Goal: Check status

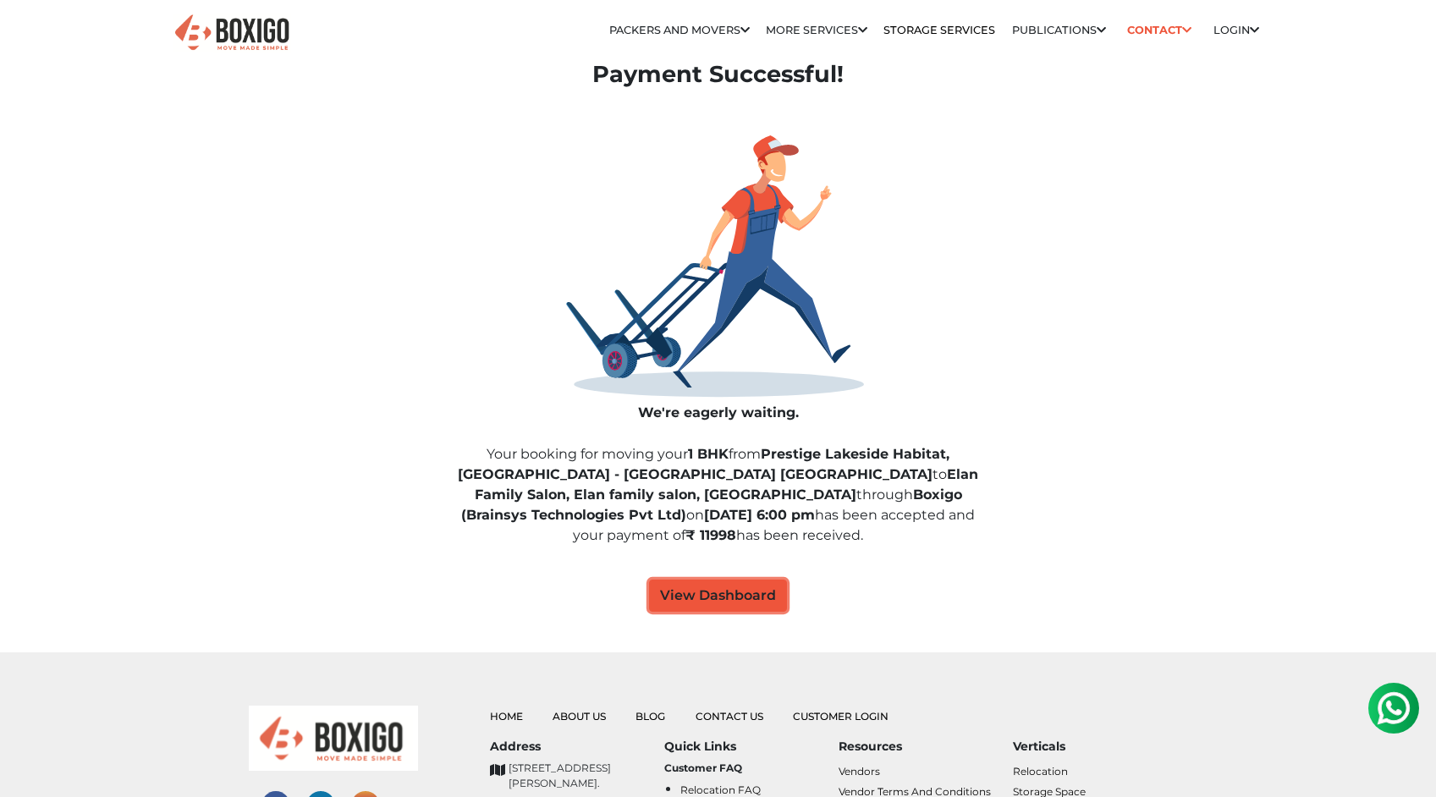
click at [725, 598] on button "View Dashboard" at bounding box center [718, 596] width 138 height 32
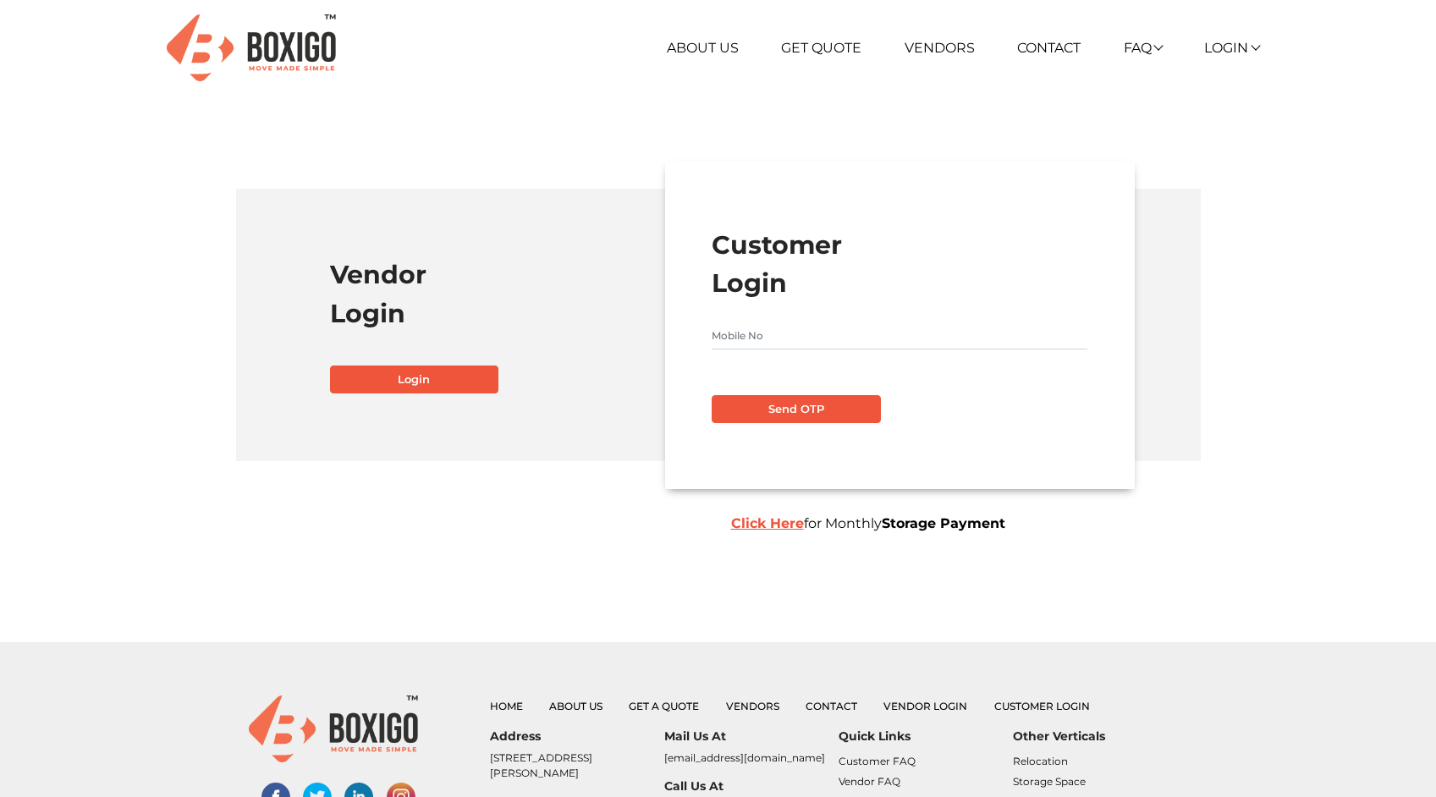
click at [783, 323] on input "text" at bounding box center [900, 335] width 376 height 27
type input "9900479981"
click at [817, 399] on button "Send OTP" at bounding box center [796, 409] width 169 height 29
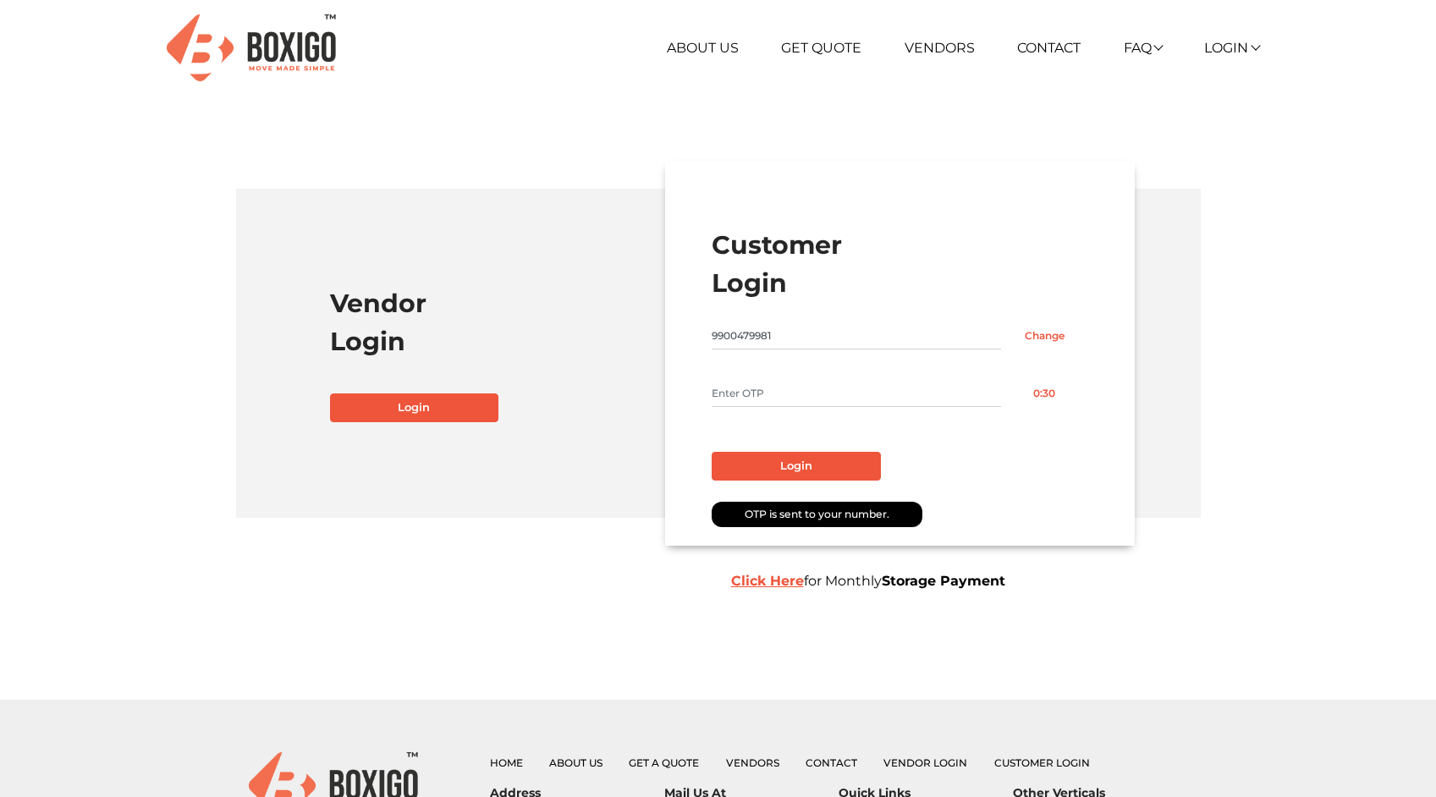
click at [783, 391] on input "text" at bounding box center [856, 393] width 289 height 27
type input "7978"
click at [751, 470] on button "Login" at bounding box center [796, 466] width 169 height 29
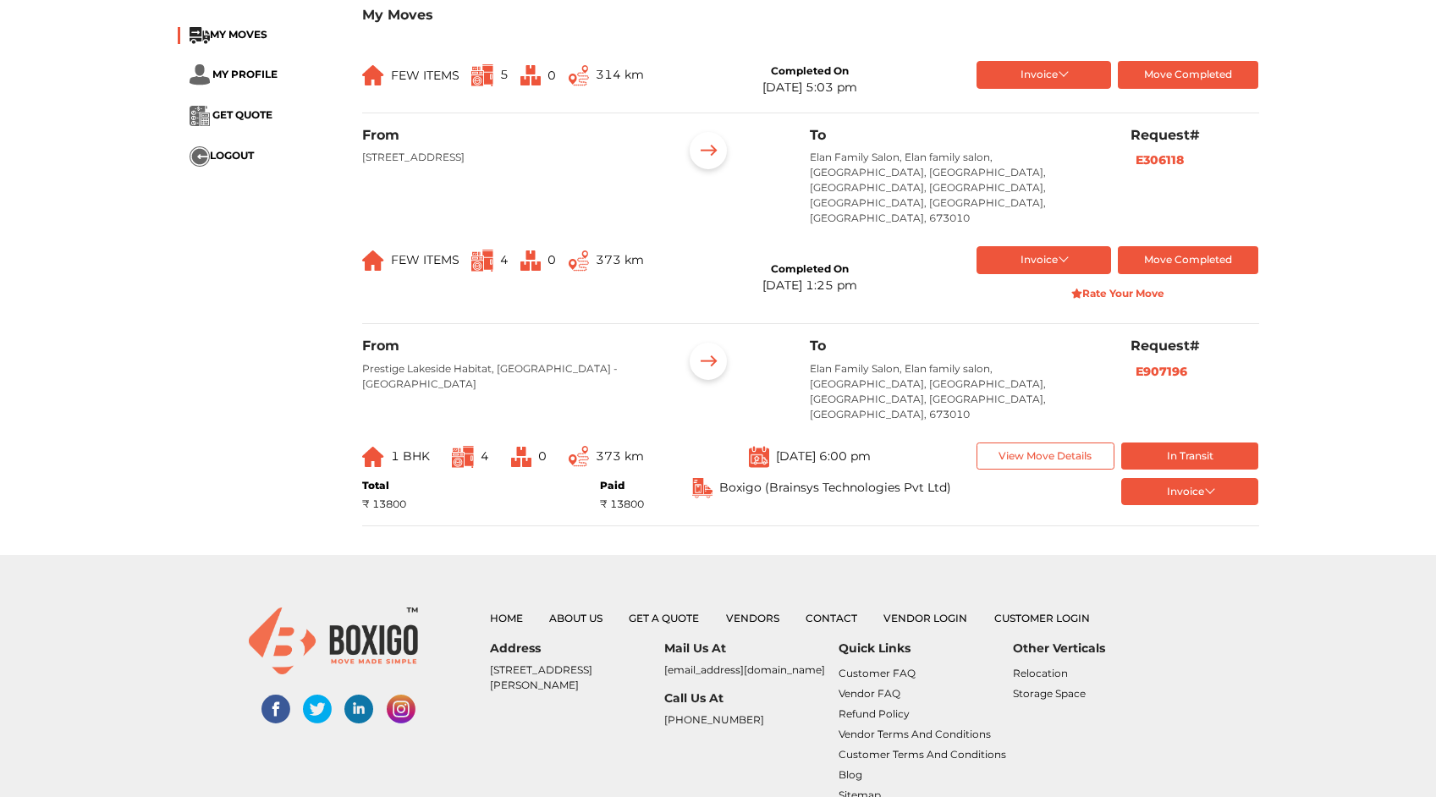
scroll to position [228, 0]
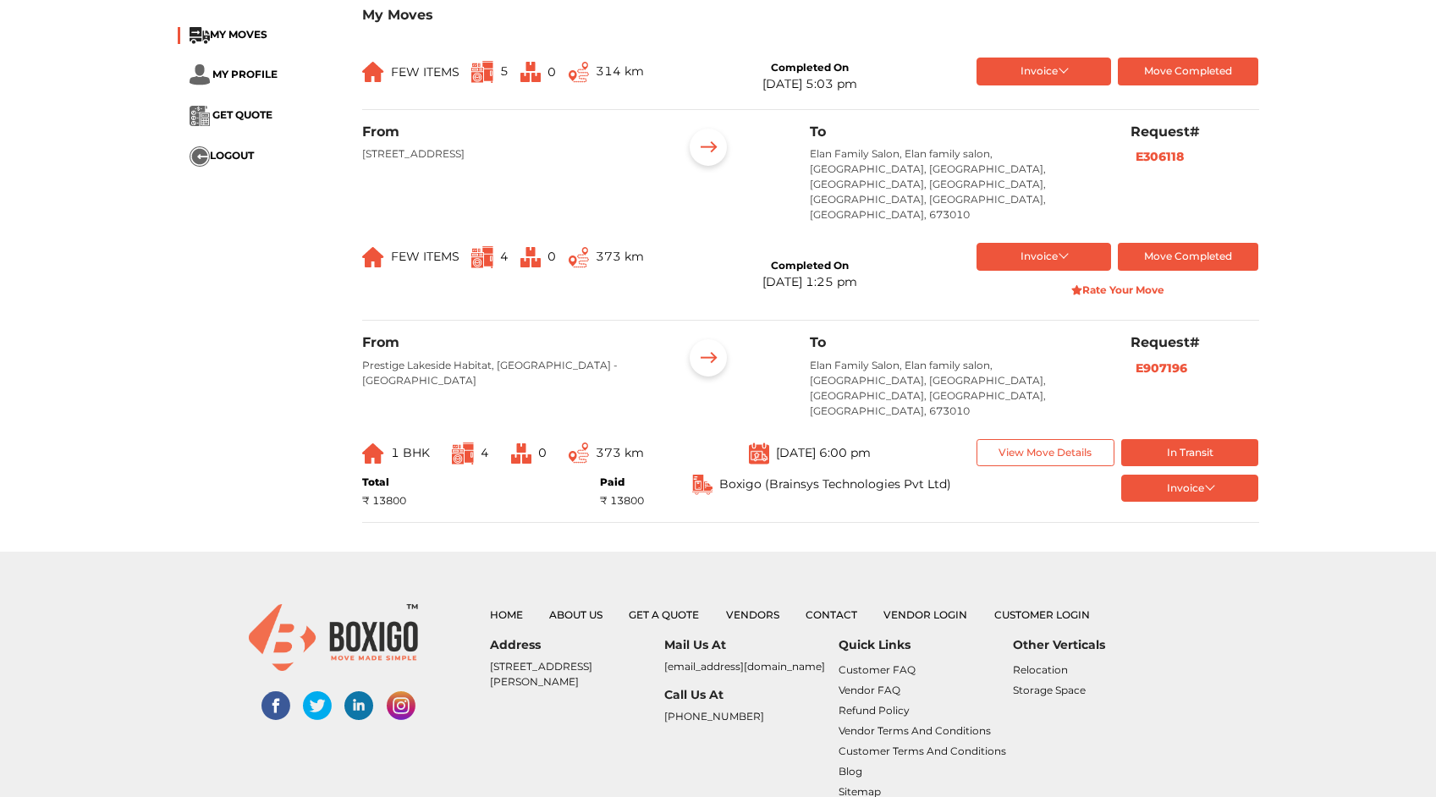
click at [706, 334] on img at bounding box center [708, 360] width 52 height 52
click at [770, 334] on div at bounding box center [733, 360] width 102 height 52
click at [885, 433] on div "From Prestige Lakeside Habitat, Marathahalli - Sarjapur Rd, Whitefield, Bengalu…" at bounding box center [810, 428] width 897 height 189
click at [1188, 475] on button "Invoice" at bounding box center [1190, 489] width 138 height 28
click at [1195, 555] on button "List of Goods" at bounding box center [1190, 567] width 138 height 25
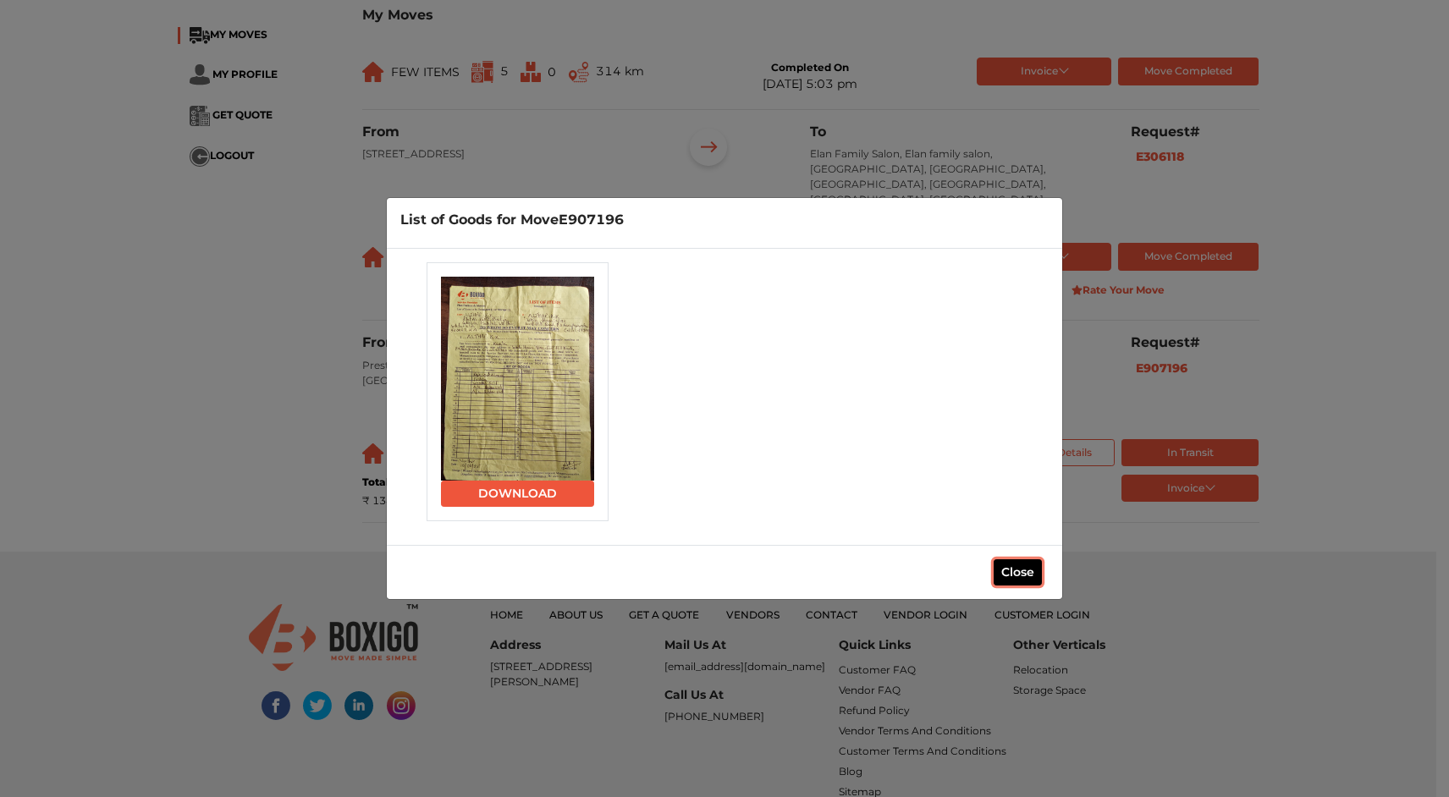
click at [1016, 575] on button "Close" at bounding box center [1017, 572] width 48 height 26
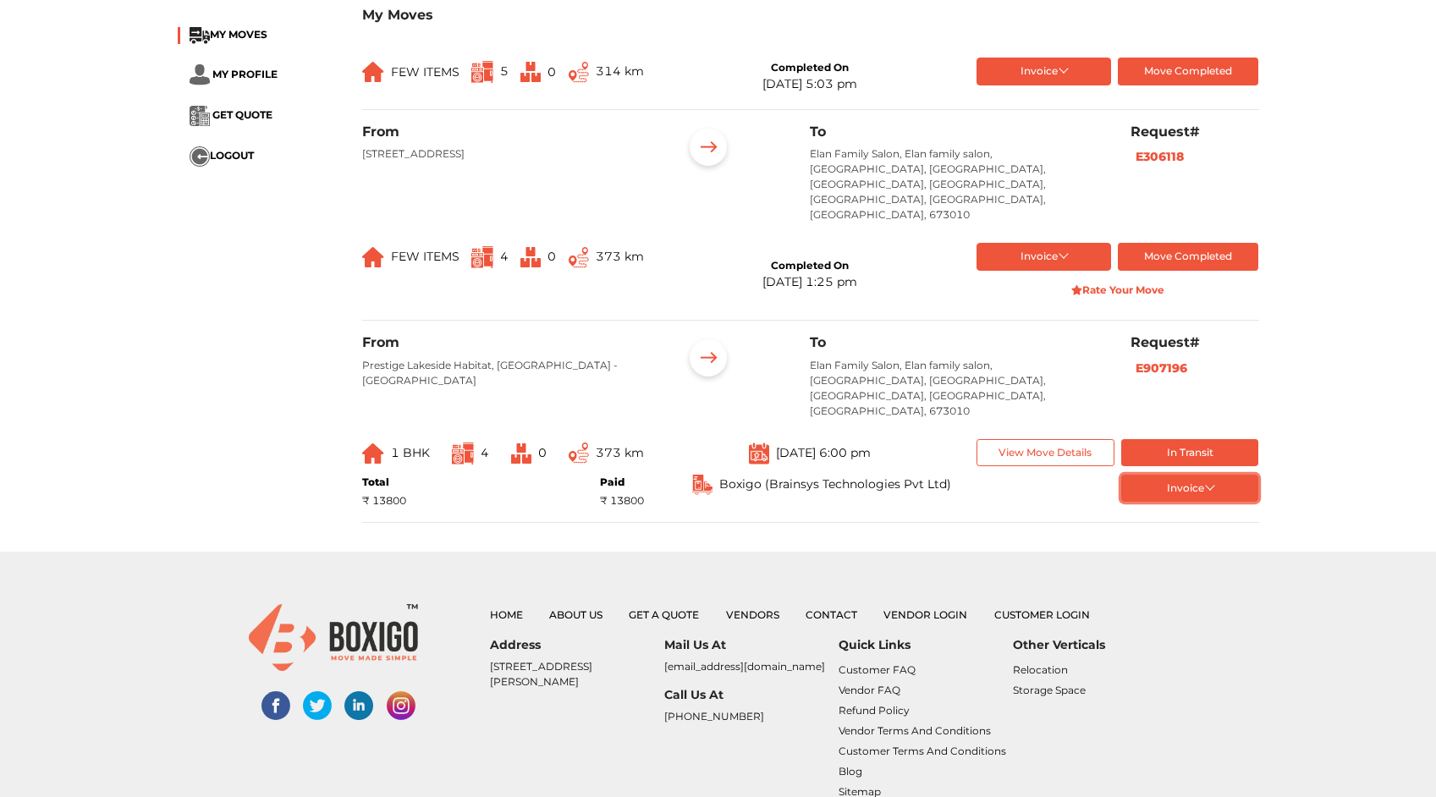
click at [1200, 475] on button "Invoice" at bounding box center [1190, 489] width 138 height 28
click at [1054, 434] on div "From Prestige Lakeside Habitat, Marathahalli - Sarjapur Rd, Whitefield, Bengalu…" at bounding box center [810, 428] width 897 height 189
click at [1041, 439] on button "View Move Details" at bounding box center [1046, 453] width 138 height 28
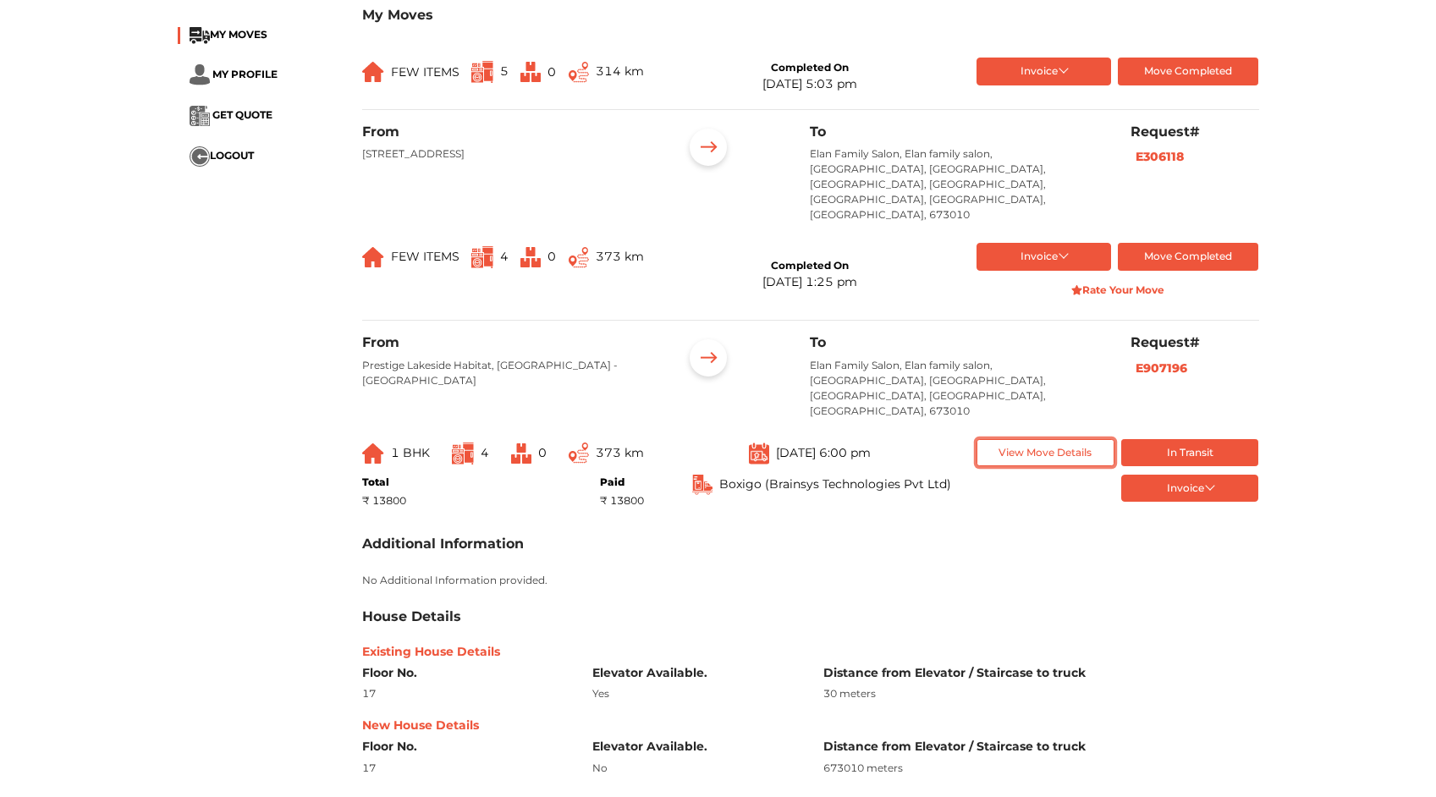
click at [1041, 439] on button "View Move Details" at bounding box center [1046, 453] width 138 height 28
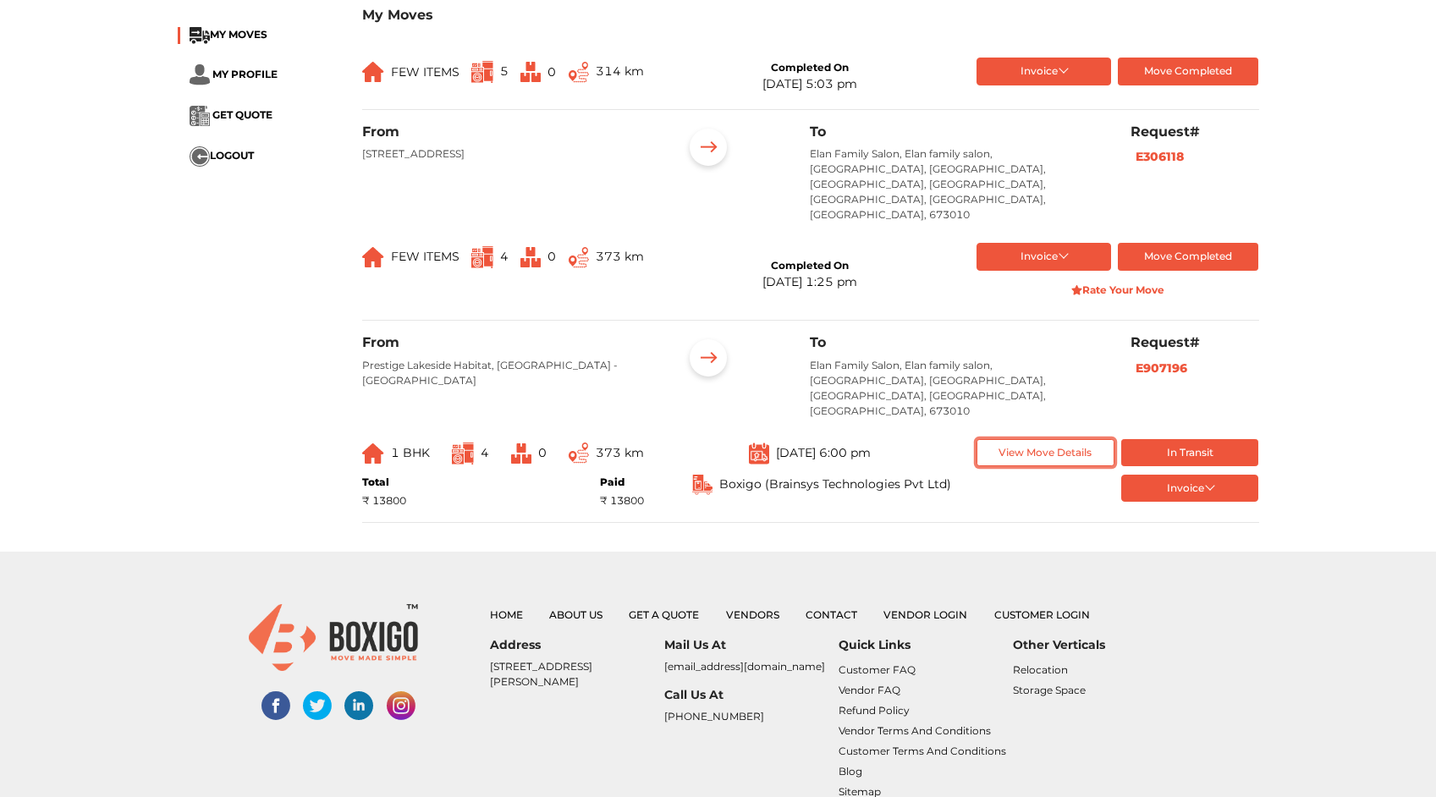
click at [1034, 439] on button "View Move Details" at bounding box center [1046, 453] width 138 height 28
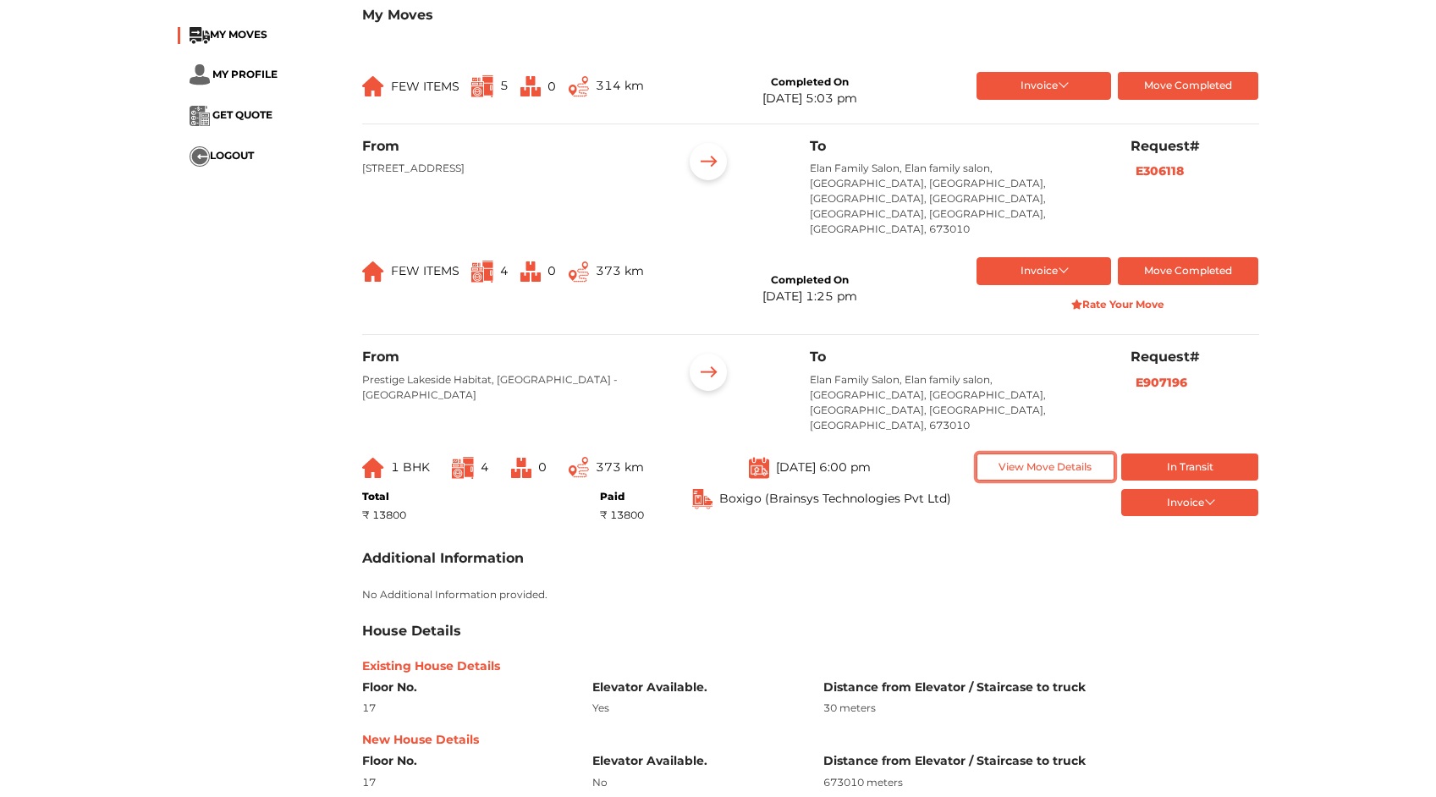
scroll to position [206, 0]
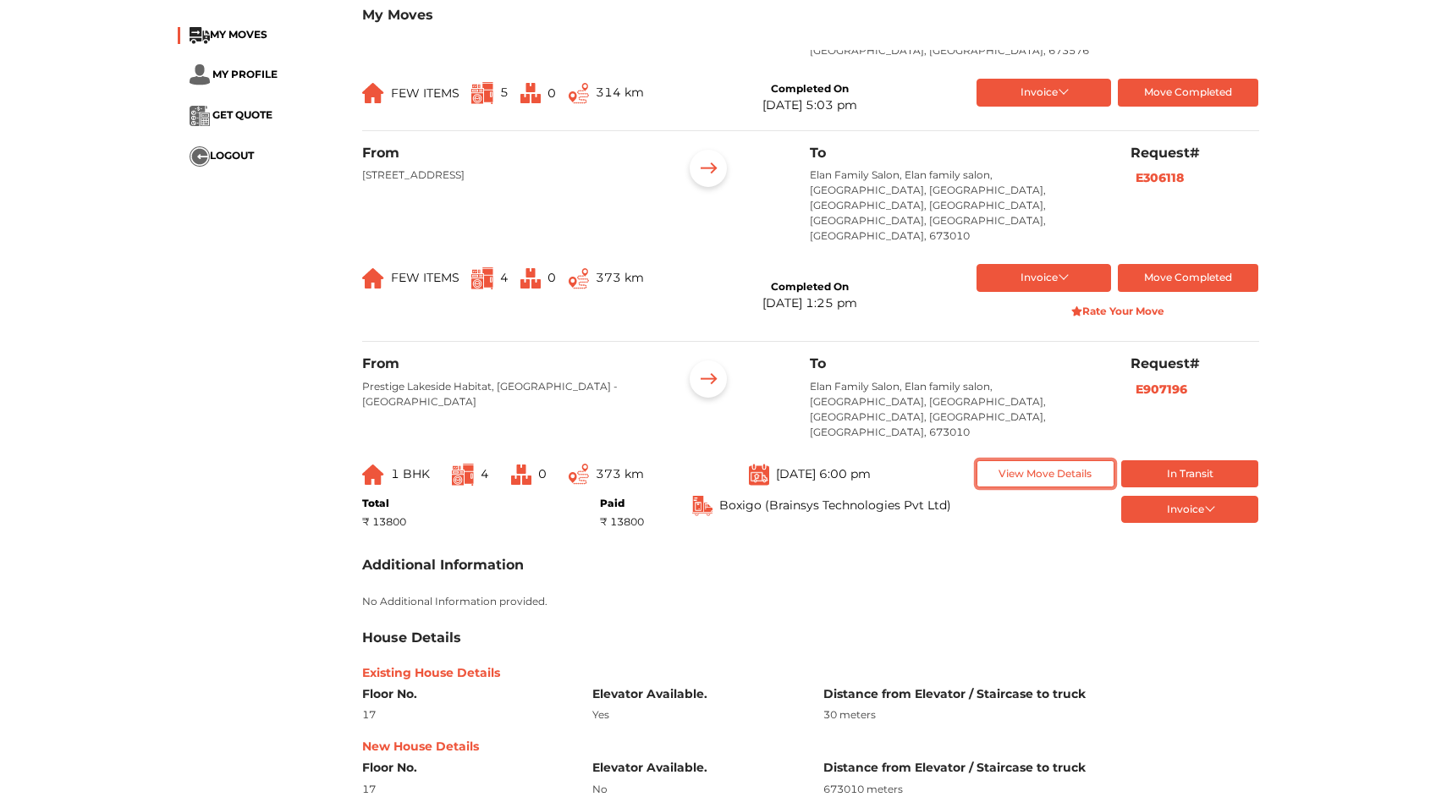
click at [1036, 460] on button "View Move Details" at bounding box center [1046, 474] width 138 height 28
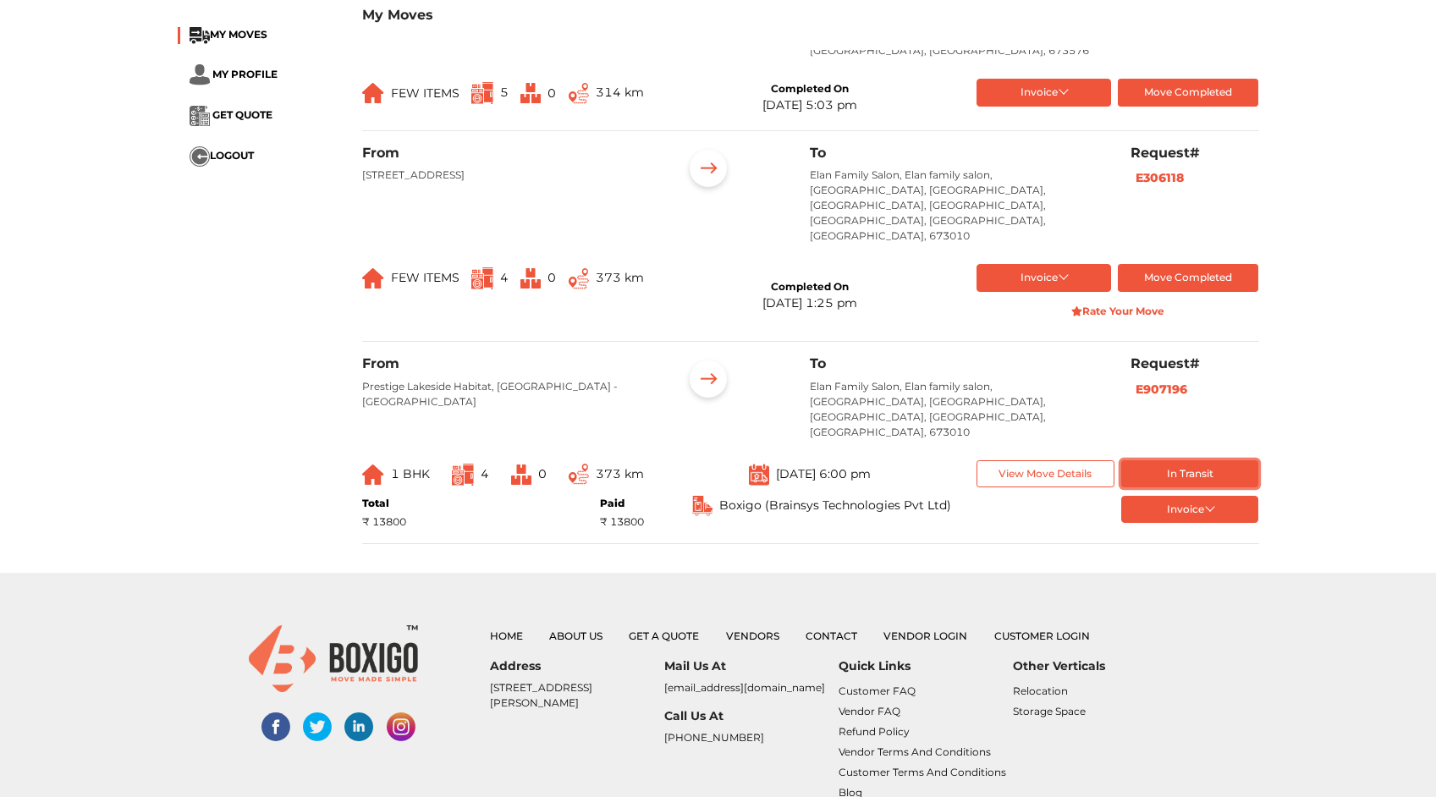
click at [1205, 460] on button "In Transit" at bounding box center [1190, 474] width 138 height 28
click at [1180, 460] on button "In Transit" at bounding box center [1190, 474] width 138 height 28
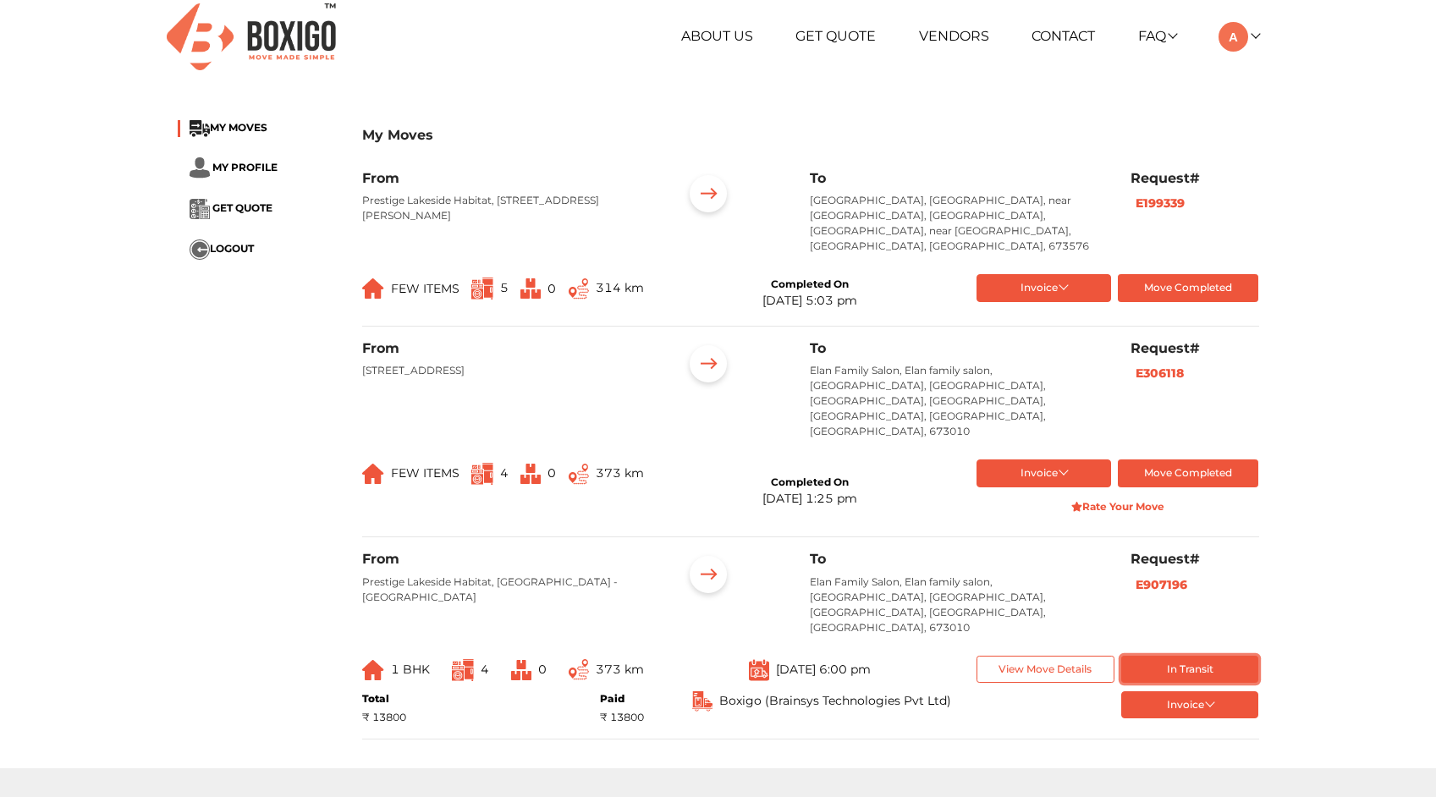
scroll to position [0, 0]
